Goal: Check status: Check status

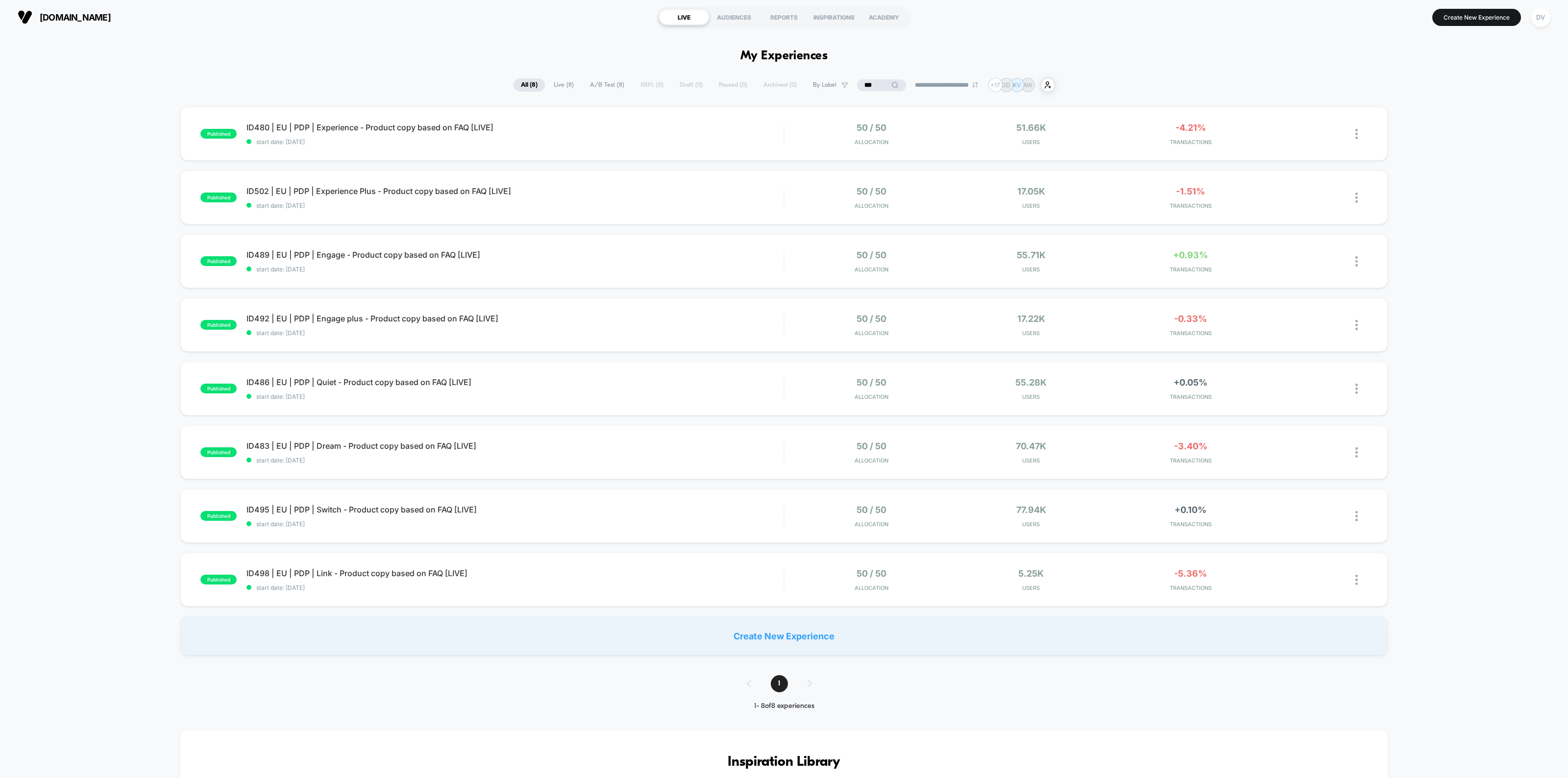
click at [876, 80] on input "***" at bounding box center [881, 86] width 49 height 12
click at [876, 80] on input "***" at bounding box center [881, 86] width 98 height 12
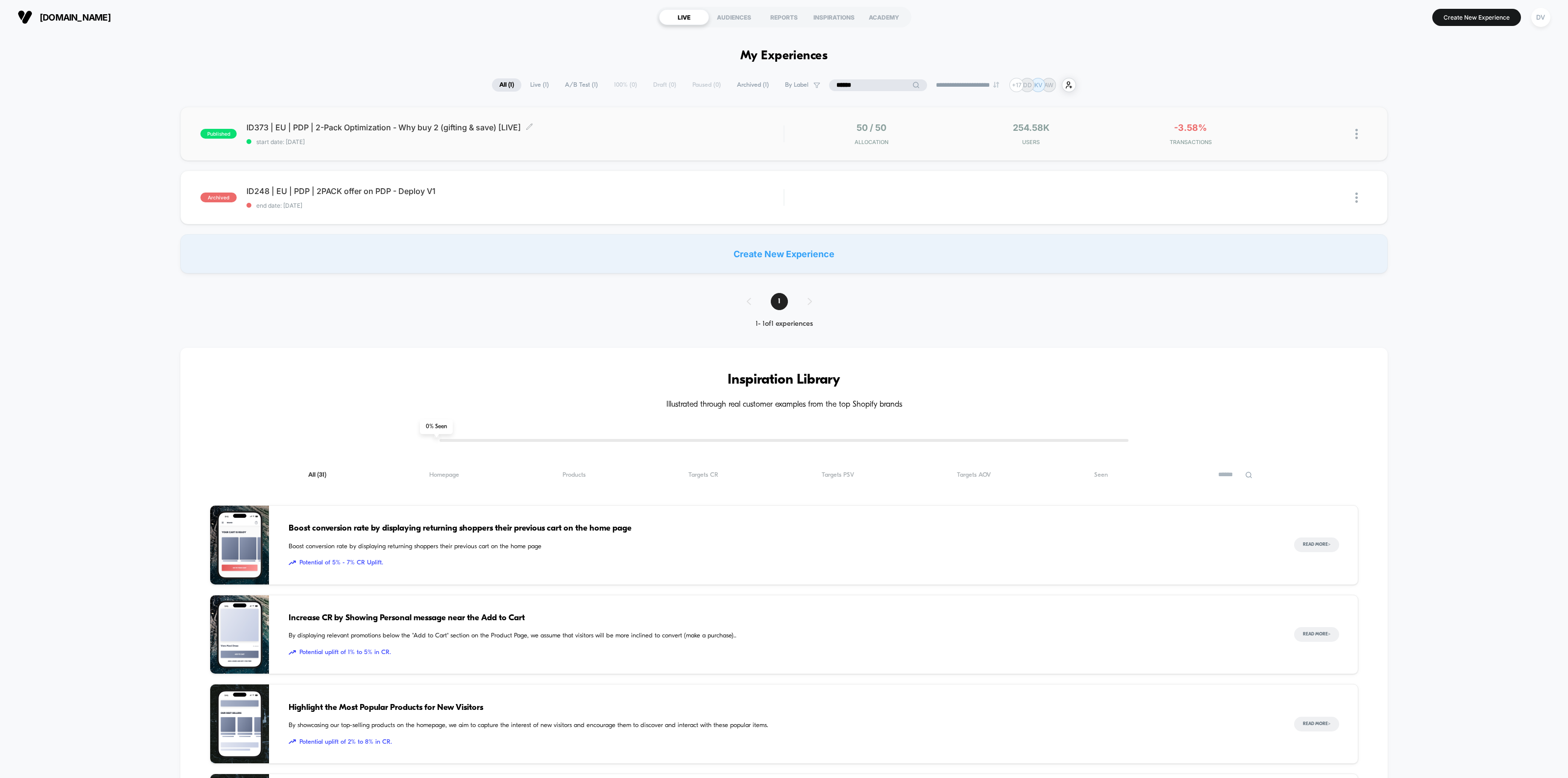
type input "******"
click at [441, 129] on span "ID373 | EU | PDP | 2-Pack Optimization - Why buy 2 (gifting & save) [LIVE] Clic…" at bounding box center [515, 127] width 537 height 10
